Goal: Information Seeking & Learning: Learn about a topic

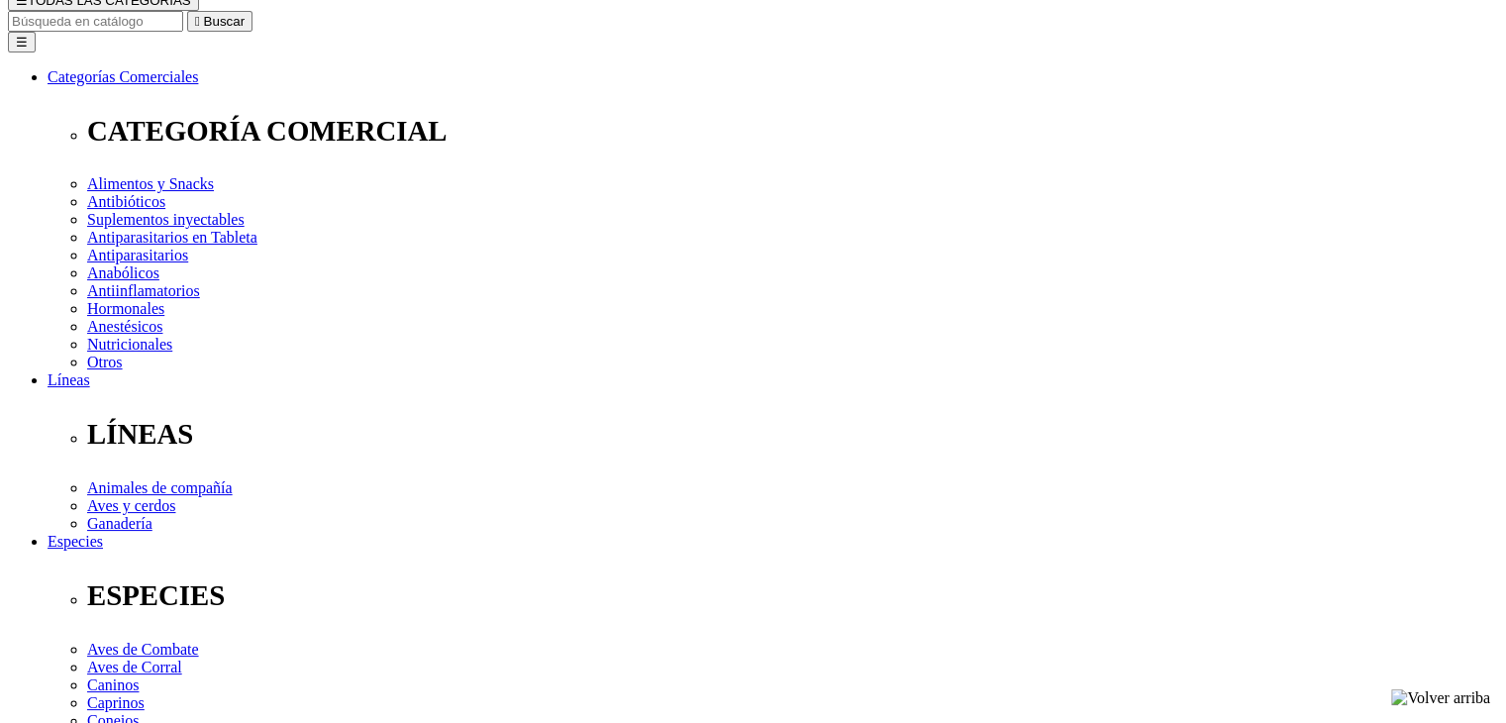
select select "0"
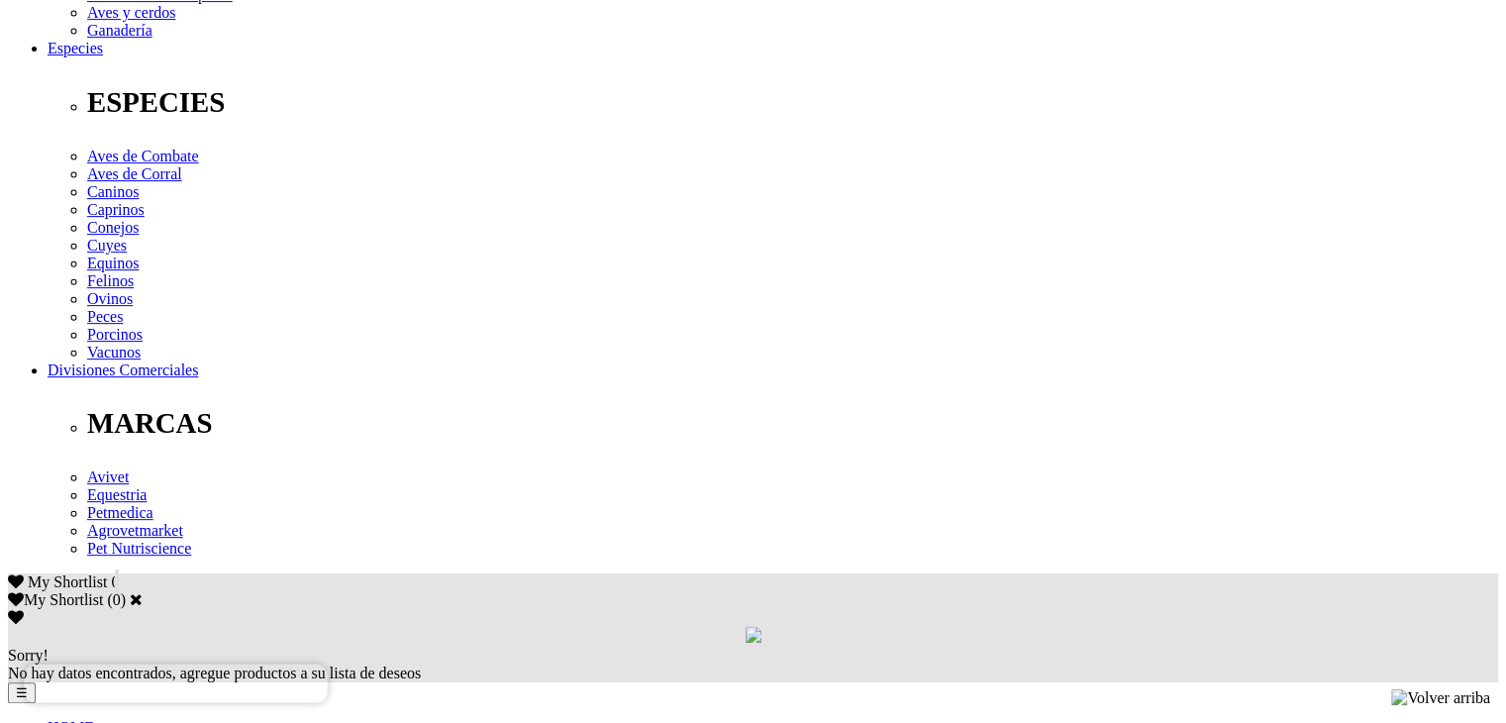
scroll to position [693, 0]
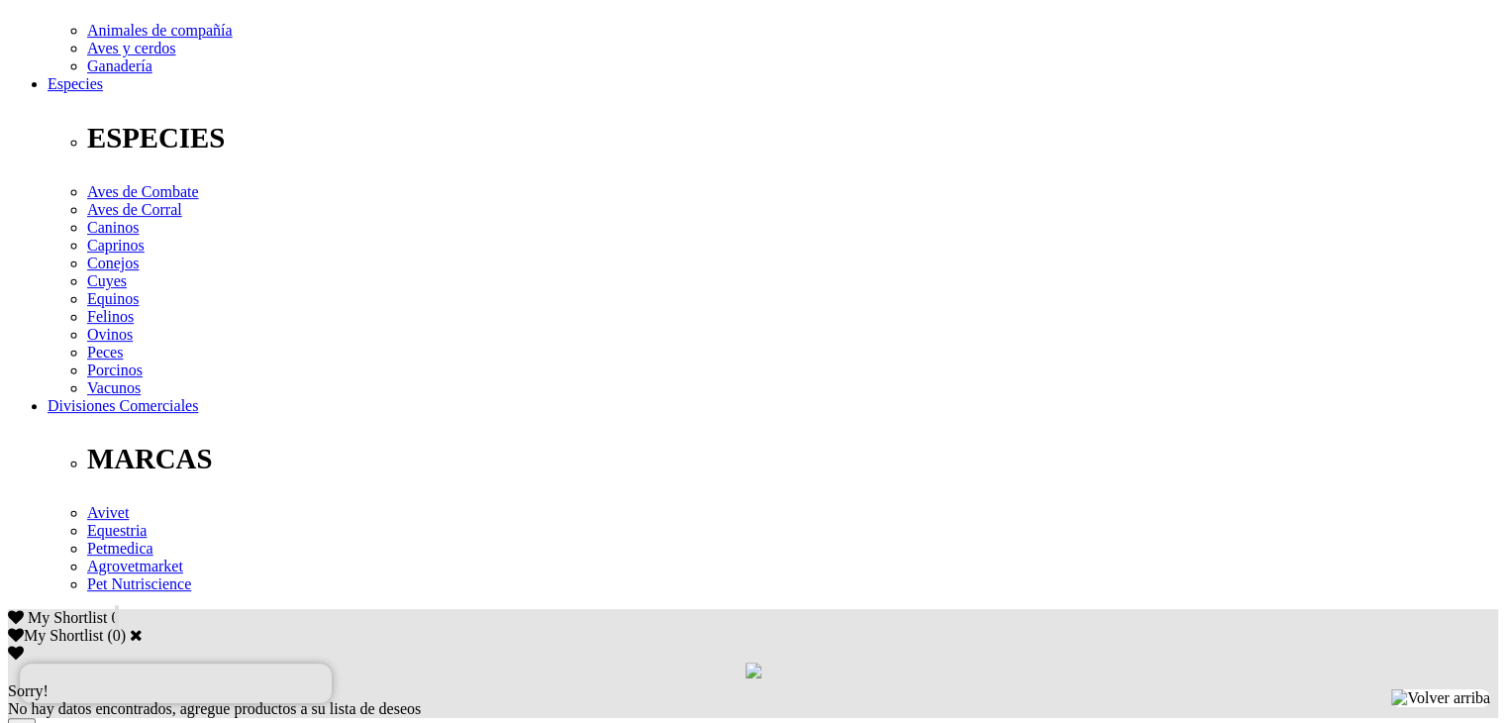
drag, startPoint x: 1221, startPoint y: 360, endPoint x: 1080, endPoint y: 369, distance: 140.9
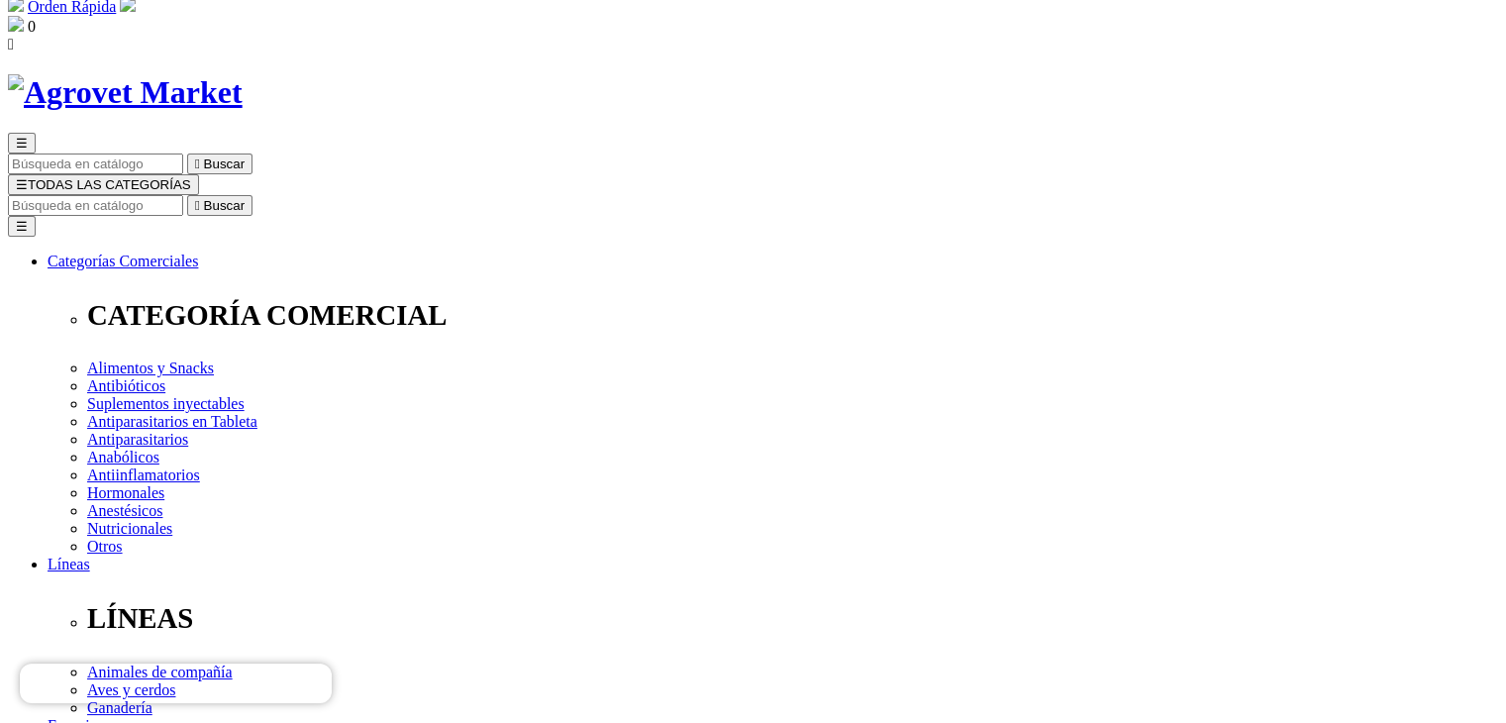
scroll to position [0, 0]
